Goal: Information Seeking & Learning: Check status

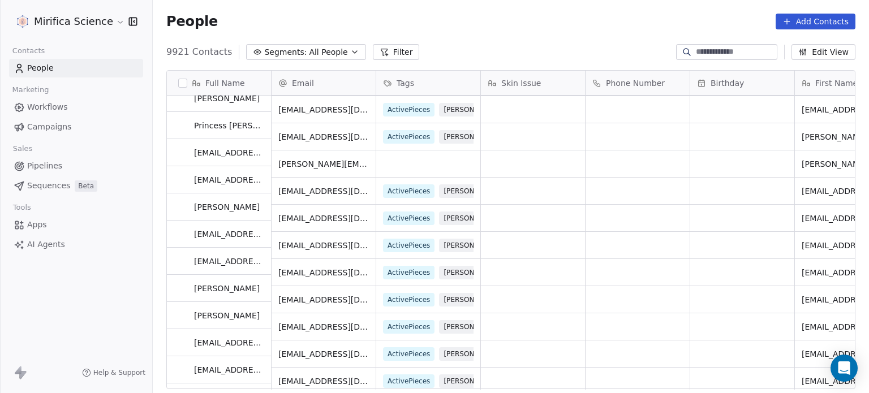
scroll to position [679, 0]
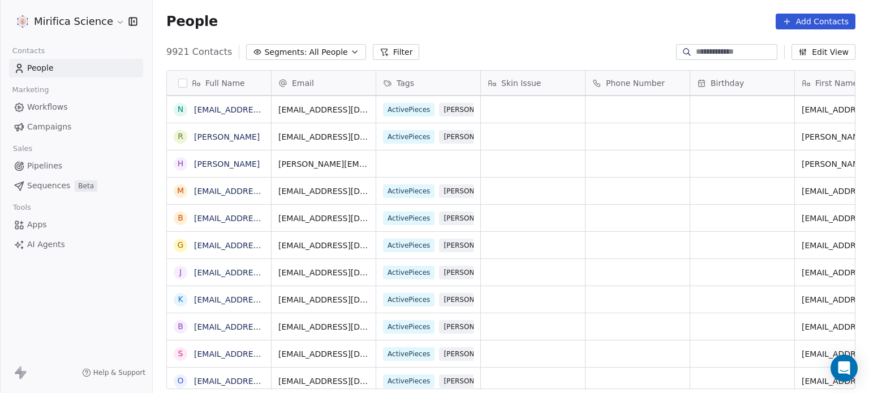
click at [73, 127] on link "Campaigns" at bounding box center [76, 127] width 134 height 19
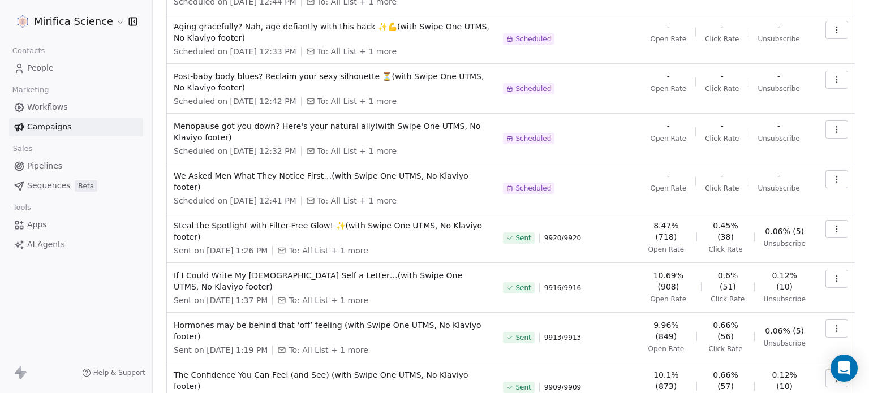
scroll to position [221, 0]
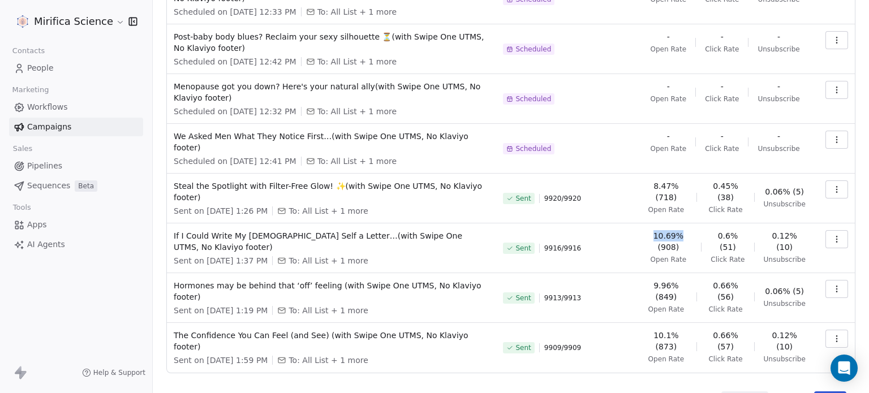
drag, startPoint x: 657, startPoint y: 212, endPoint x: 687, endPoint y: 205, distance: 30.2
click at [687, 223] on td "10.69% (908) Open Rate 0.6% (51) Click Rate 0.12% (10) Unsubscribe" at bounding box center [725, 248] width 174 height 50
copy span "10.69%"
drag, startPoint x: 714, startPoint y: 209, endPoint x: 742, endPoint y: 213, distance: 28.6
click at [742, 230] on div "10.69% (908) Open Rate 0.6% (51) Click Rate 0.12% (10) Unsubscribe" at bounding box center [724, 247] width 161 height 34
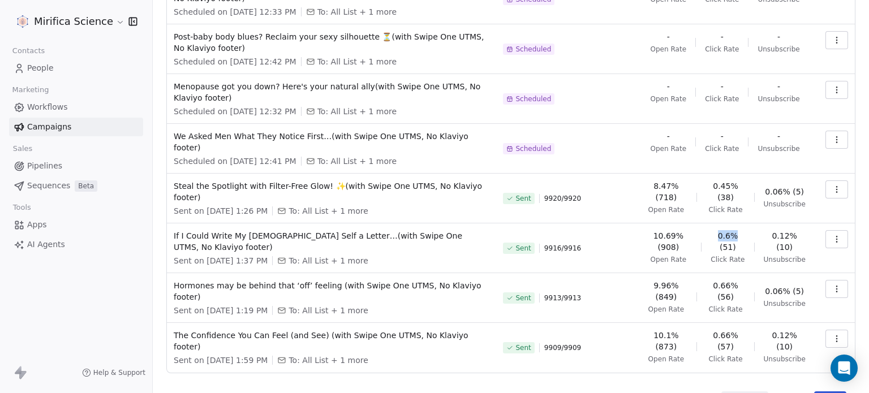
copy span "0.6%"
drag, startPoint x: 652, startPoint y: 158, endPoint x: 683, endPoint y: 163, distance: 32.1
click at [683, 180] on span "8.47% (718)" at bounding box center [665, 191] width 43 height 23
copy span "8.47%"
drag, startPoint x: 742, startPoint y: 160, endPoint x: 710, endPoint y: 160, distance: 32.2
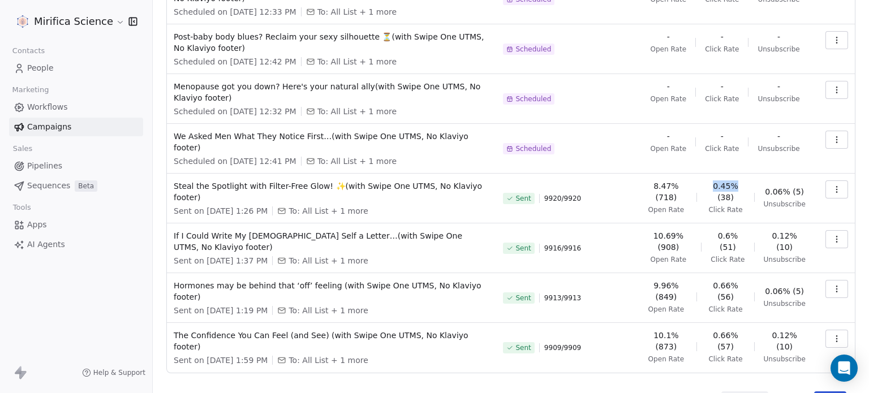
click at [710, 180] on div "8.47% (718) Open Rate 0.45% (38) Click Rate 0.06% (5) Unsubscribe" at bounding box center [724, 197] width 161 height 34
copy span "0.45%"
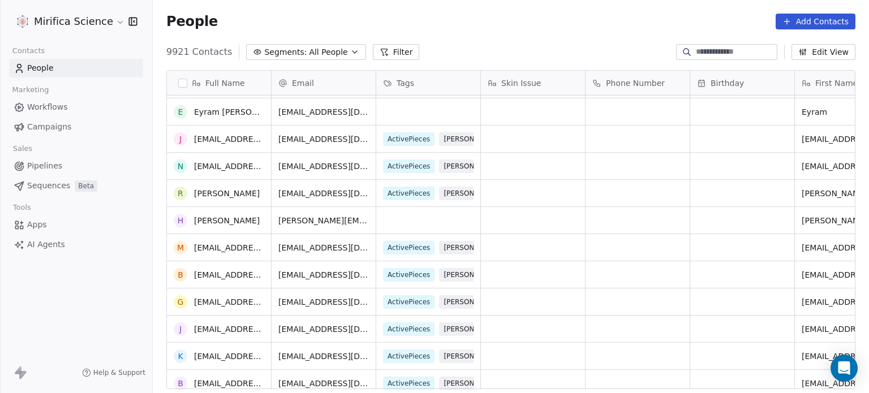
scroll to position [622, 0]
drag, startPoint x: 68, startPoint y: 130, endPoint x: 104, endPoint y: 155, distance: 43.0
click at [68, 130] on link "Campaigns" at bounding box center [76, 127] width 134 height 19
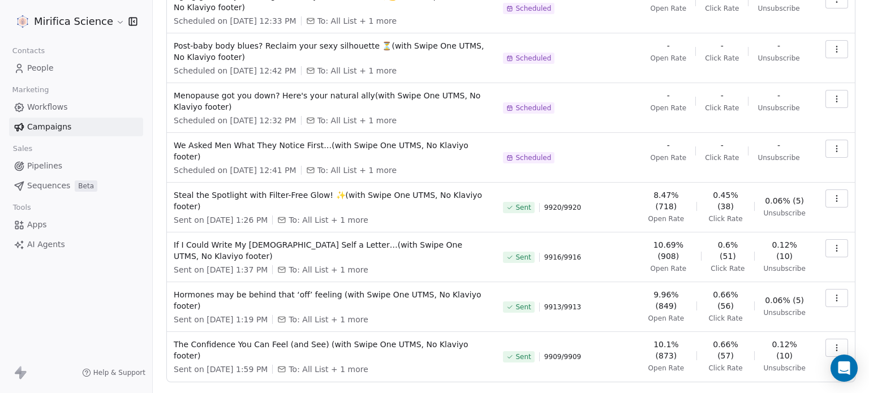
scroll to position [221, 0]
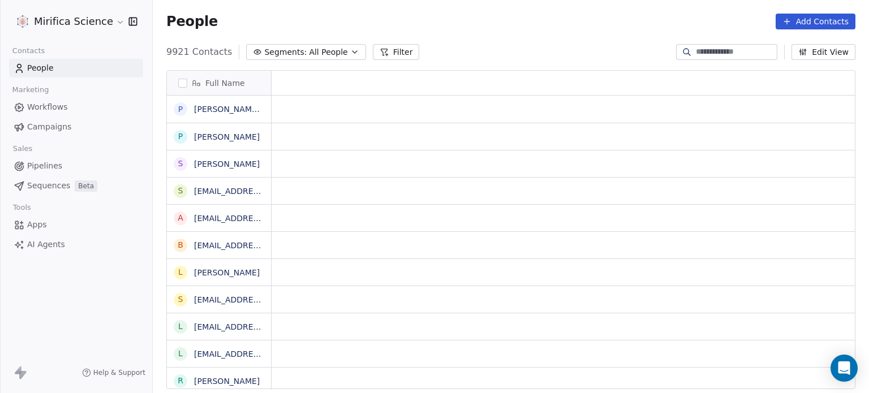
scroll to position [9, 9]
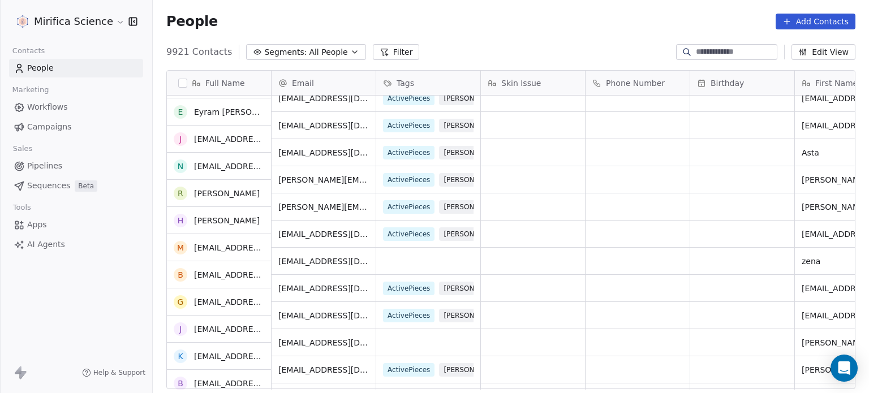
scroll to position [962, 0]
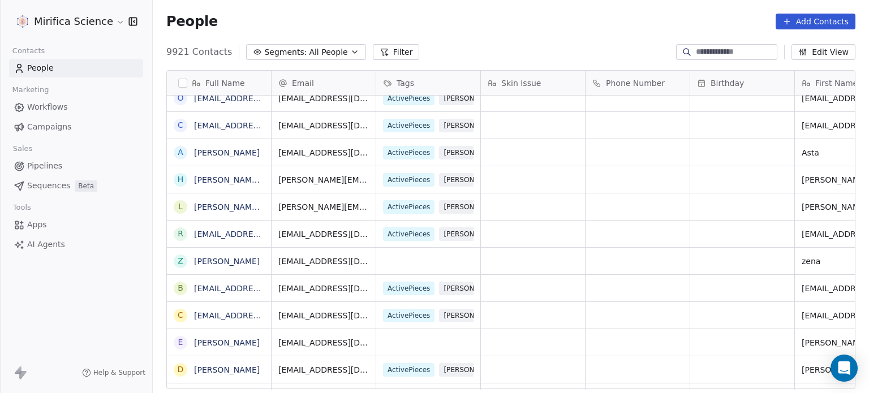
click at [61, 125] on span "Campaigns" at bounding box center [49, 127] width 44 height 12
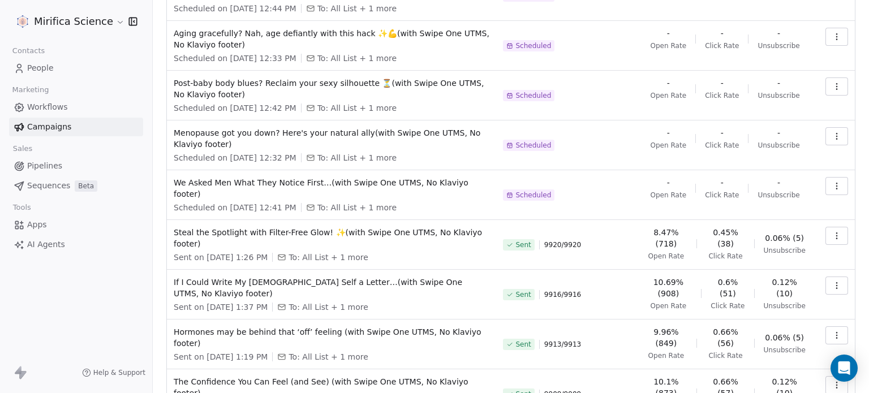
scroll to position [221, 0]
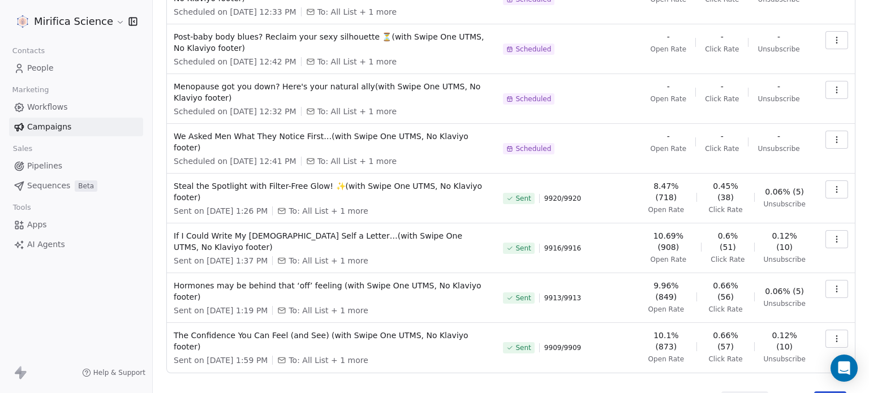
click at [673, 280] on span "9.96% (849)" at bounding box center [665, 291] width 43 height 23
drag, startPoint x: 656, startPoint y: 262, endPoint x: 679, endPoint y: 262, distance: 22.6
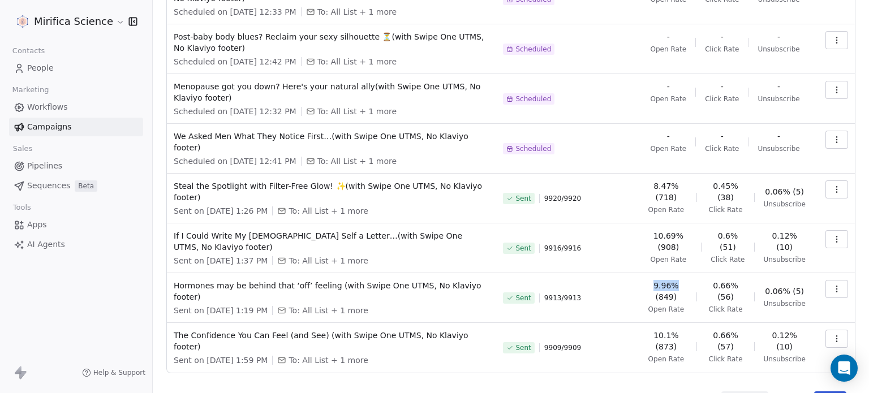
click at [679, 280] on span "9.96% (849)" at bounding box center [665, 291] width 43 height 23
copy span "9.96%"
drag, startPoint x: 713, startPoint y: 259, endPoint x: 737, endPoint y: 260, distance: 24.3
click at [737, 280] on span "0.66% (56)" at bounding box center [725, 291] width 38 height 23
copy span "0.66%"
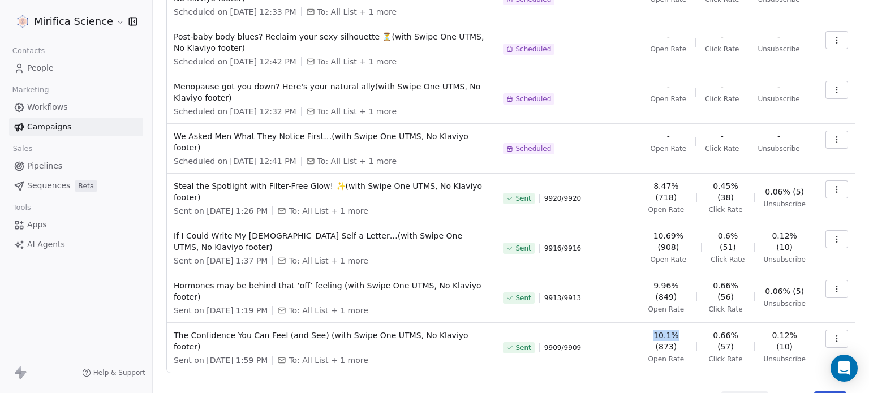
drag, startPoint x: 654, startPoint y: 307, endPoint x: 679, endPoint y: 305, distance: 25.0
click at [679, 330] on span "10.1% (873)" at bounding box center [665, 341] width 43 height 23
copy span "10.1%"
drag, startPoint x: 711, startPoint y: 310, endPoint x: 734, endPoint y: 305, distance: 23.1
click at [734, 330] on span "0.66% (57)" at bounding box center [725, 341] width 38 height 23
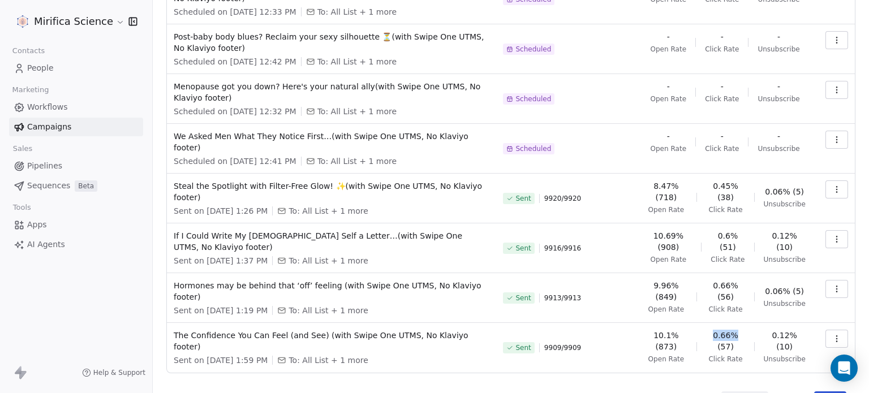
copy span "0.66%"
